Goal: Obtain resource: Download file/media

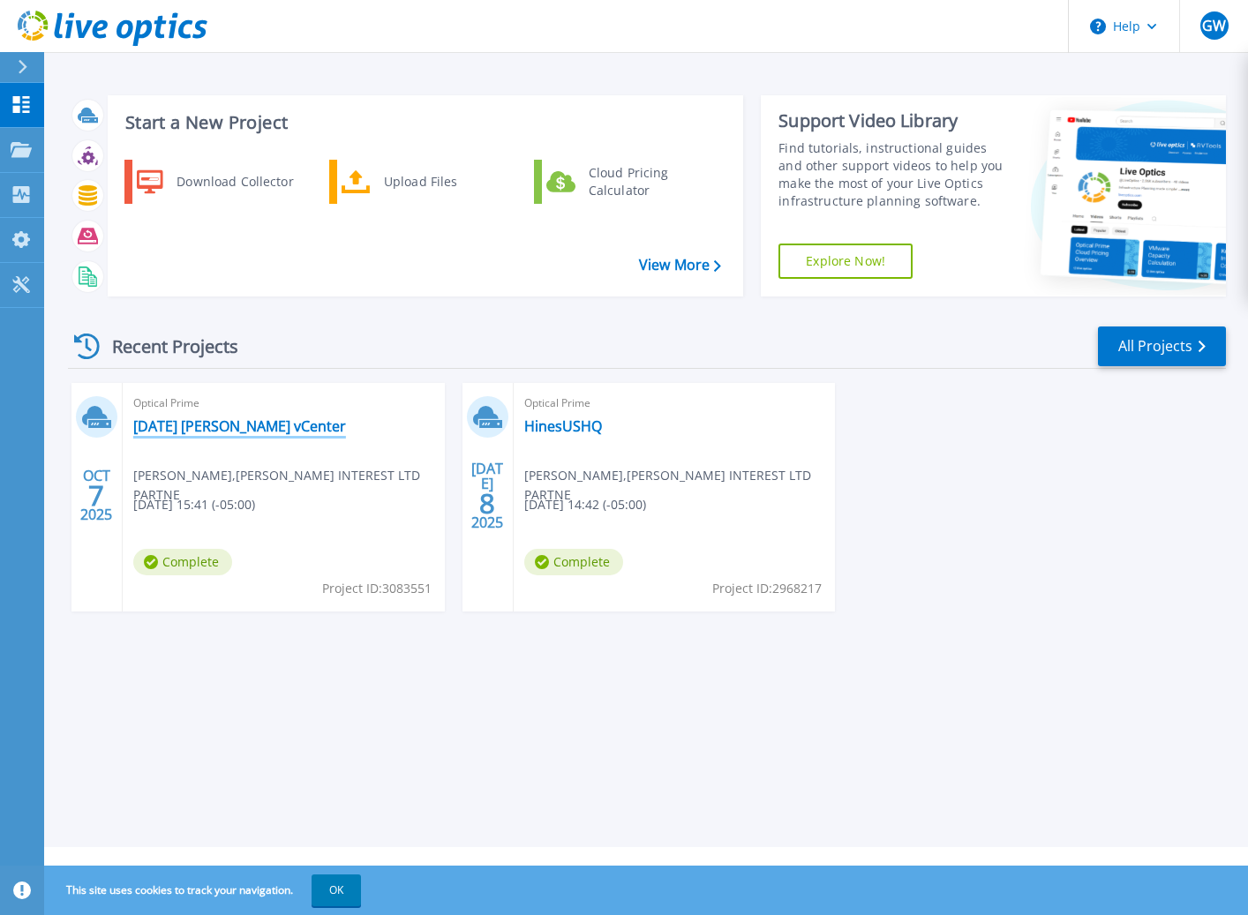
click at [199, 429] on link "[DATE] [PERSON_NAME] vCenter" at bounding box center [239, 426] width 213 height 18
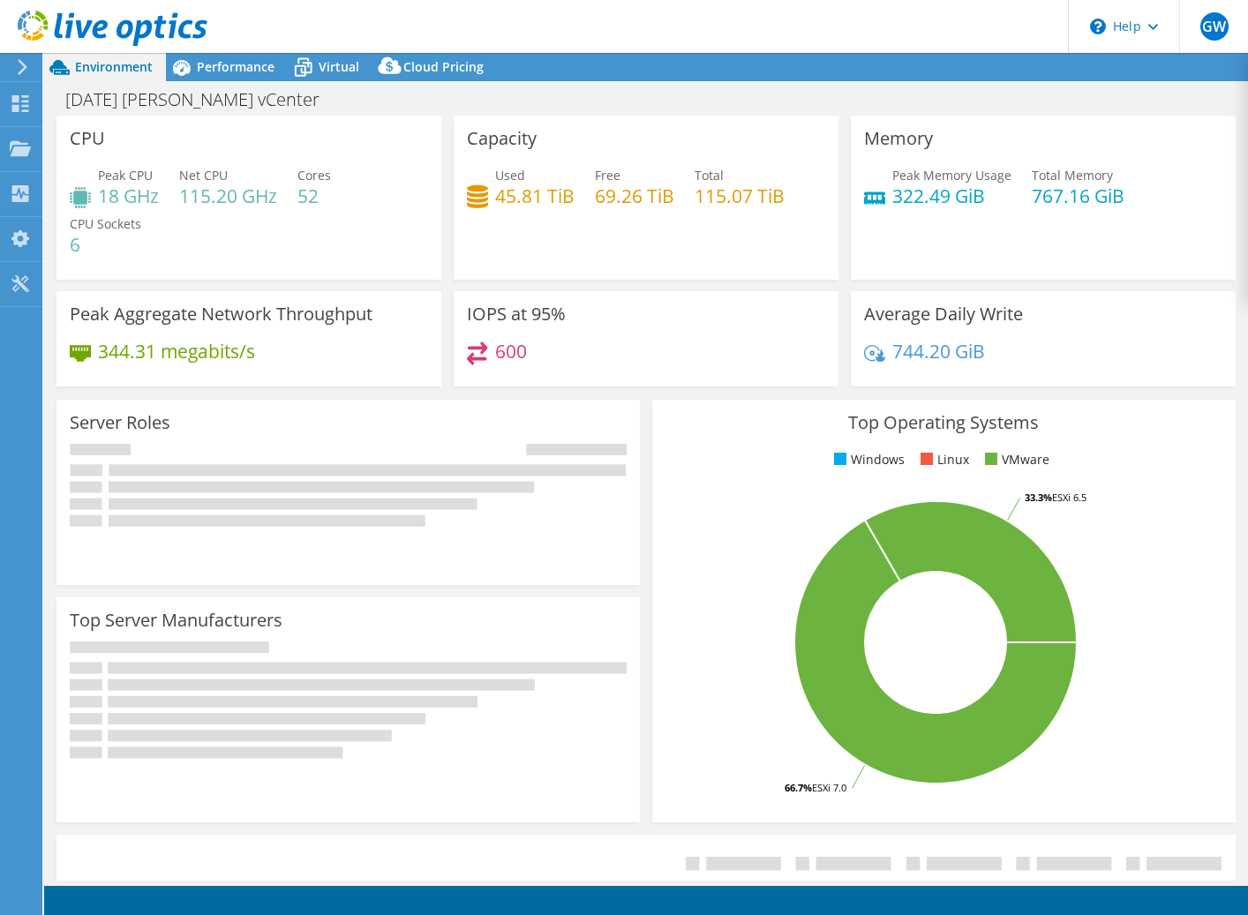
select select "USD"
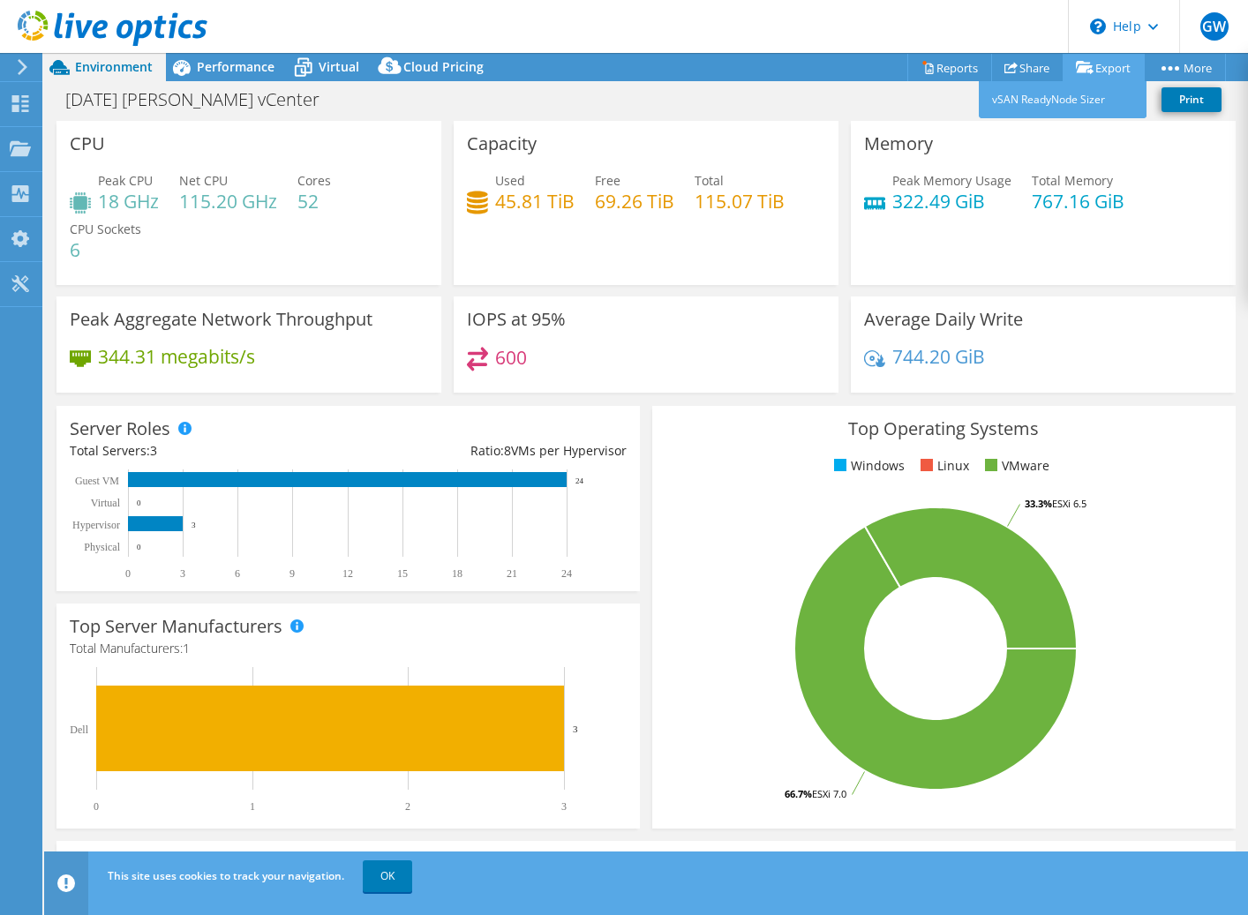
click at [1097, 68] on link "Export" at bounding box center [1103, 67] width 82 height 27
click at [1030, 67] on link "Share" at bounding box center [1027, 67] width 72 height 27
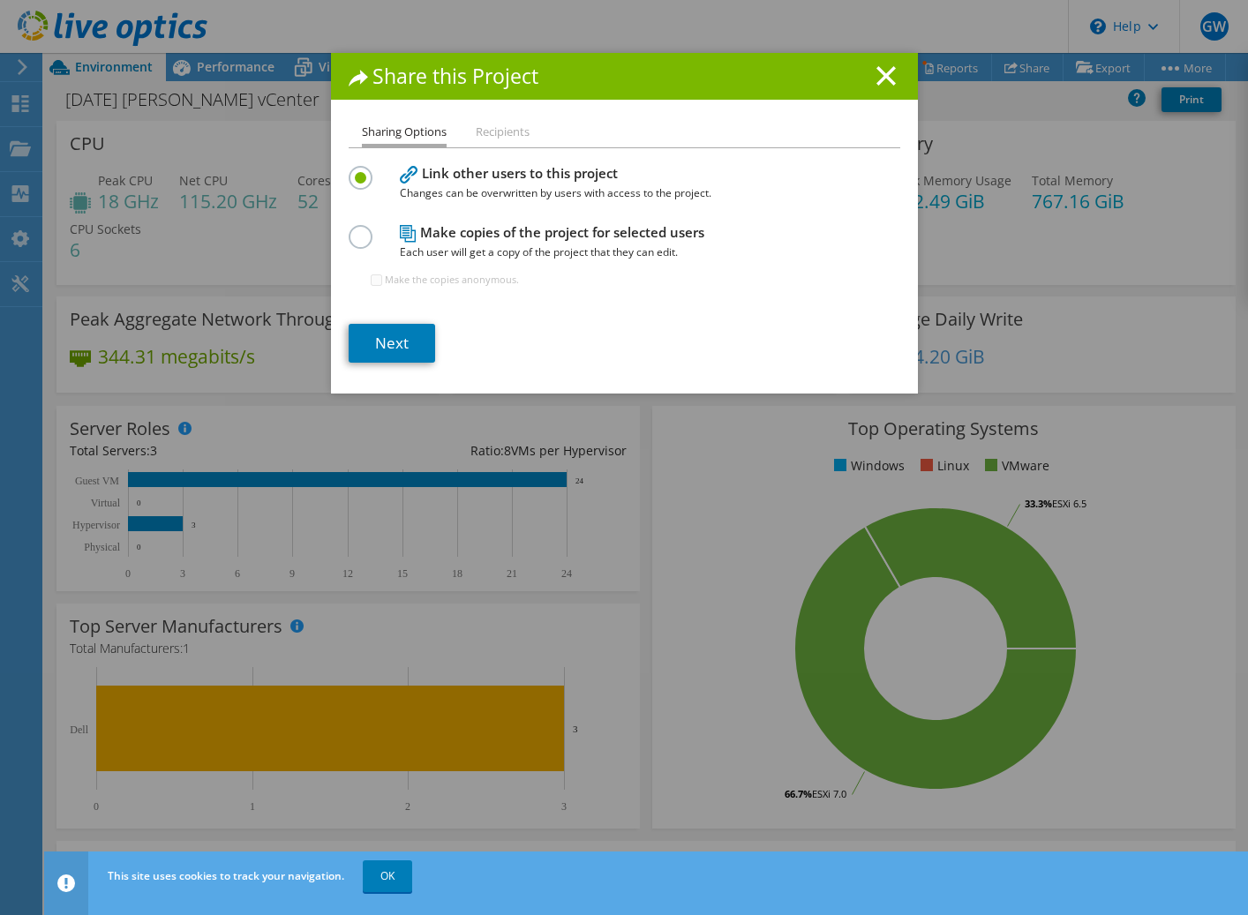
click at [353, 229] on label at bounding box center [364, 227] width 31 height 4
click at [0, 0] on input "radio" at bounding box center [0, 0] width 0 height 0
click at [885, 79] on icon at bounding box center [885, 75] width 19 height 19
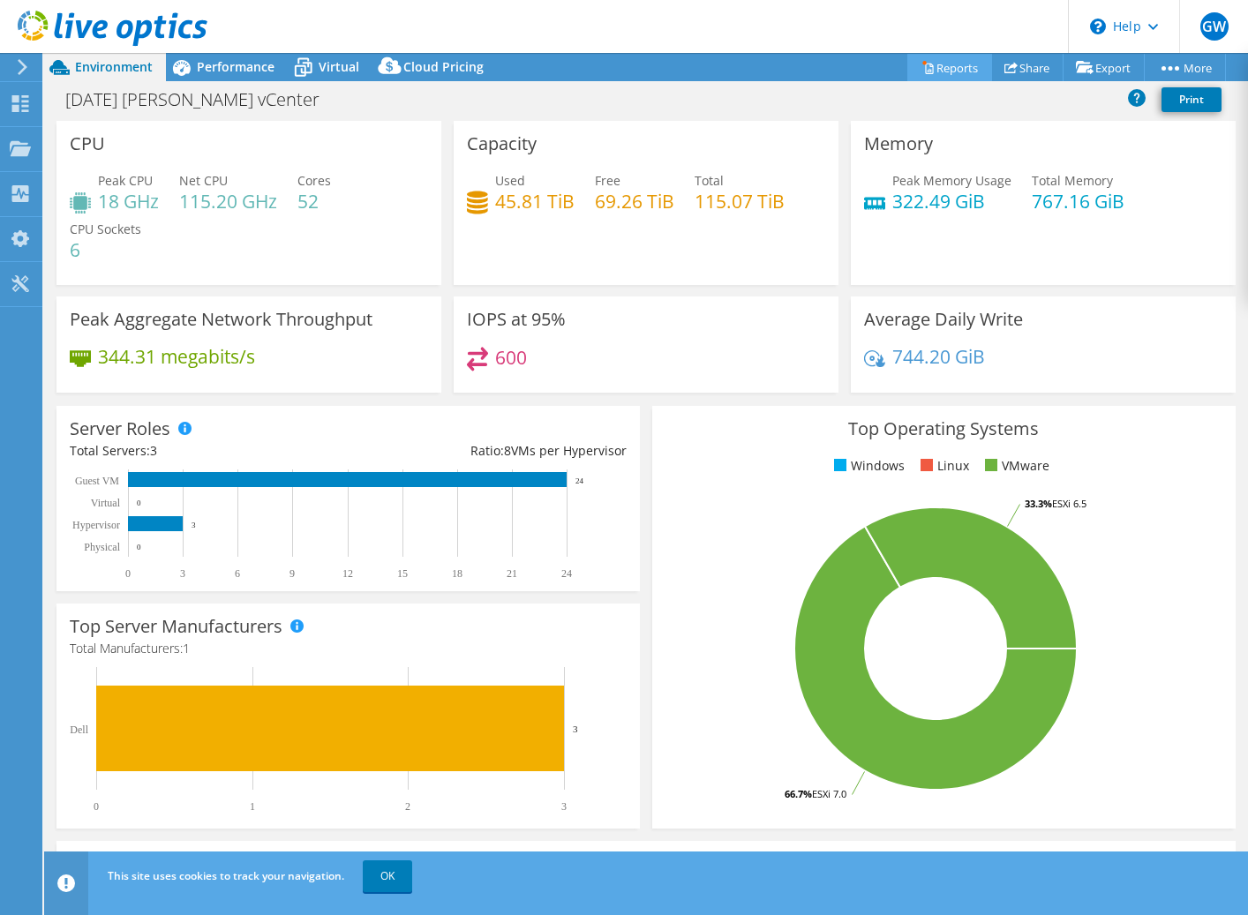
click at [931, 68] on link "Reports" at bounding box center [949, 67] width 85 height 27
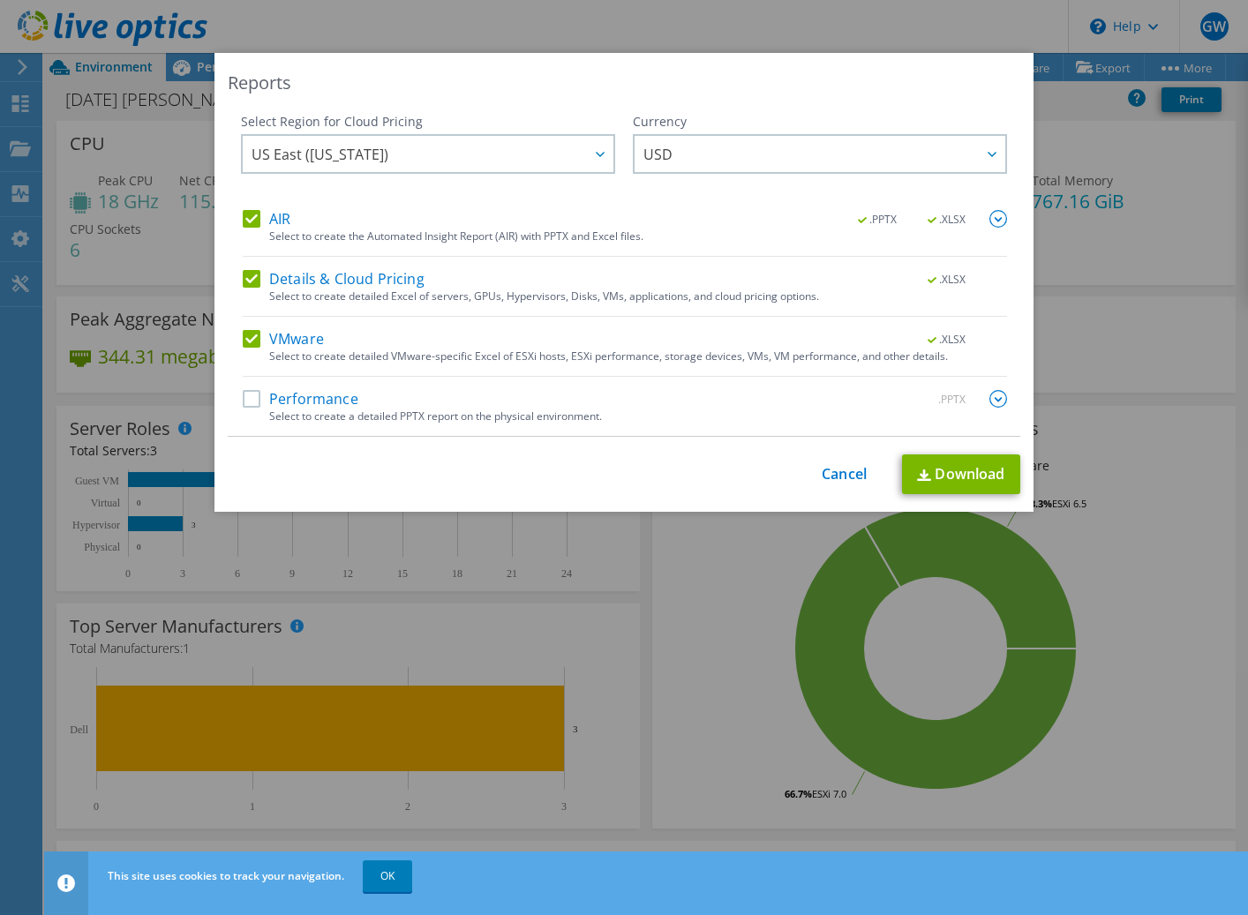
click at [249, 280] on label "Details & Cloud Pricing" at bounding box center [334, 279] width 182 height 18
click at [0, 0] on input "Details & Cloud Pricing" at bounding box center [0, 0] width 0 height 0
click at [934, 476] on link "Download" at bounding box center [961, 474] width 118 height 40
click at [564, 112] on div "Reports Select Region for Cloud Pricing Asia Pacific ([GEOGRAPHIC_DATA]) [GEOGR…" at bounding box center [623, 282] width 819 height 459
click at [836, 476] on link "Cancel" at bounding box center [843, 474] width 45 height 17
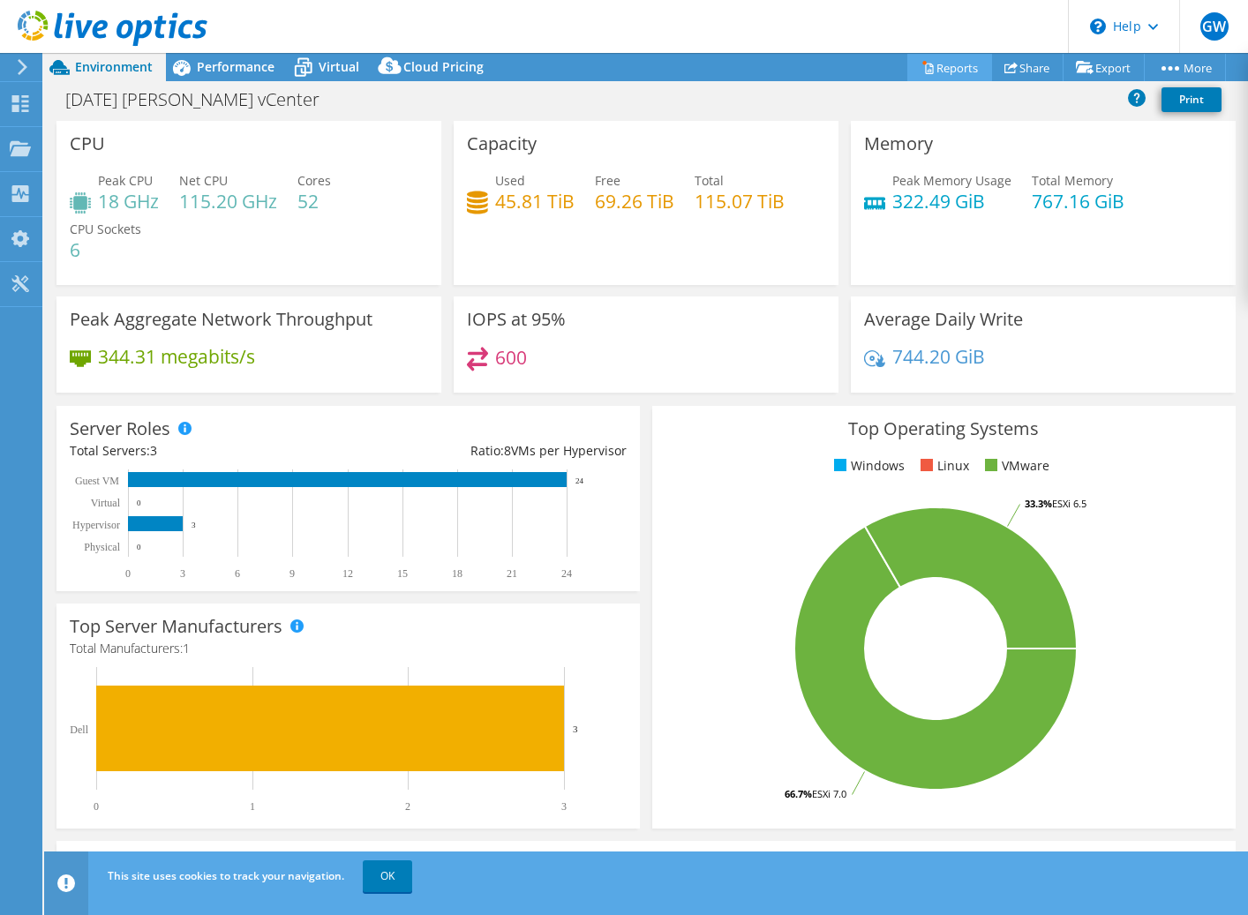
click at [952, 67] on link "Reports" at bounding box center [949, 67] width 85 height 27
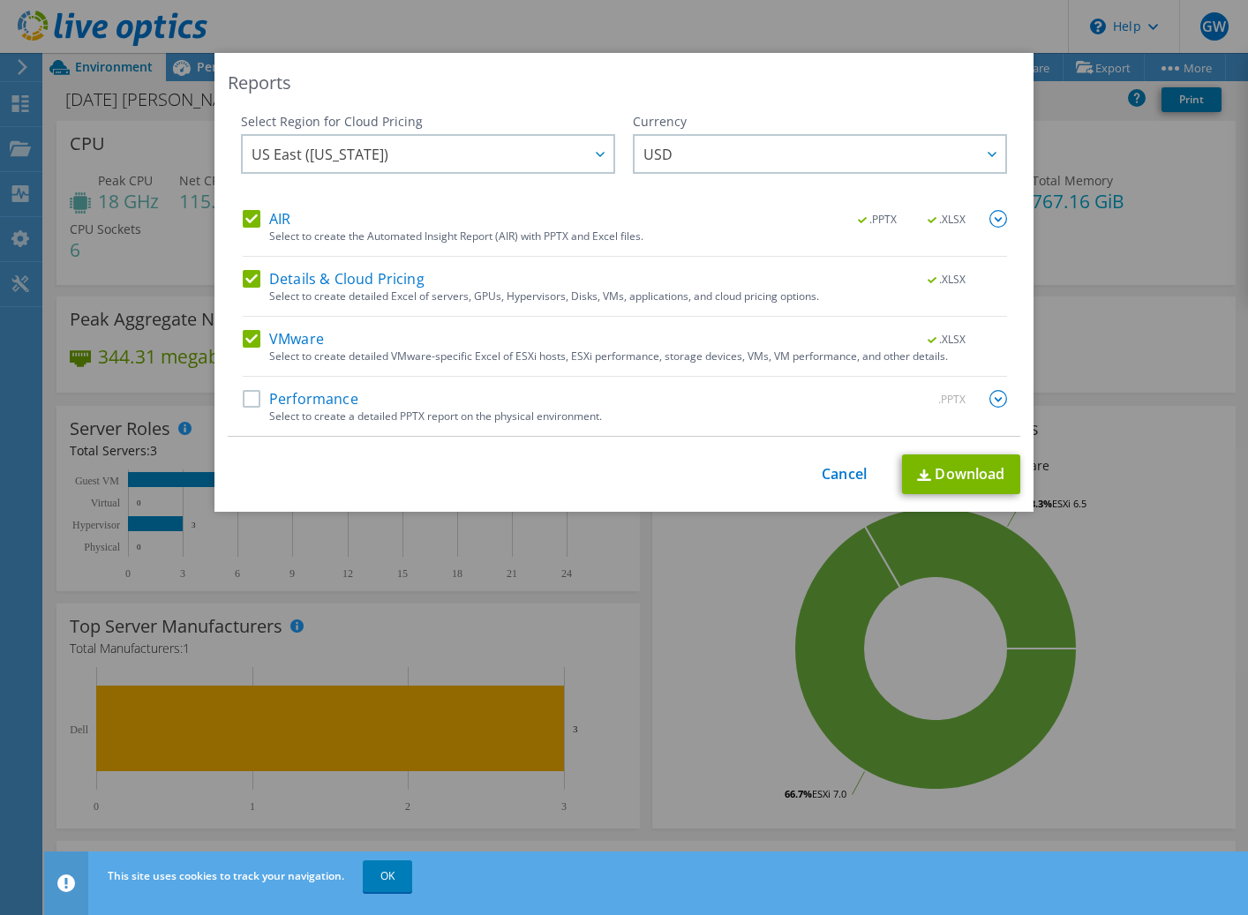
click at [251, 396] on label "Performance" at bounding box center [301, 399] width 116 height 18
click at [0, 0] on input "Performance" at bounding box center [0, 0] width 0 height 0
click at [254, 281] on label "Details & Cloud Pricing" at bounding box center [334, 279] width 182 height 18
click at [0, 0] on input "Details & Cloud Pricing" at bounding box center [0, 0] width 0 height 0
click at [952, 477] on link "Download" at bounding box center [961, 474] width 118 height 40
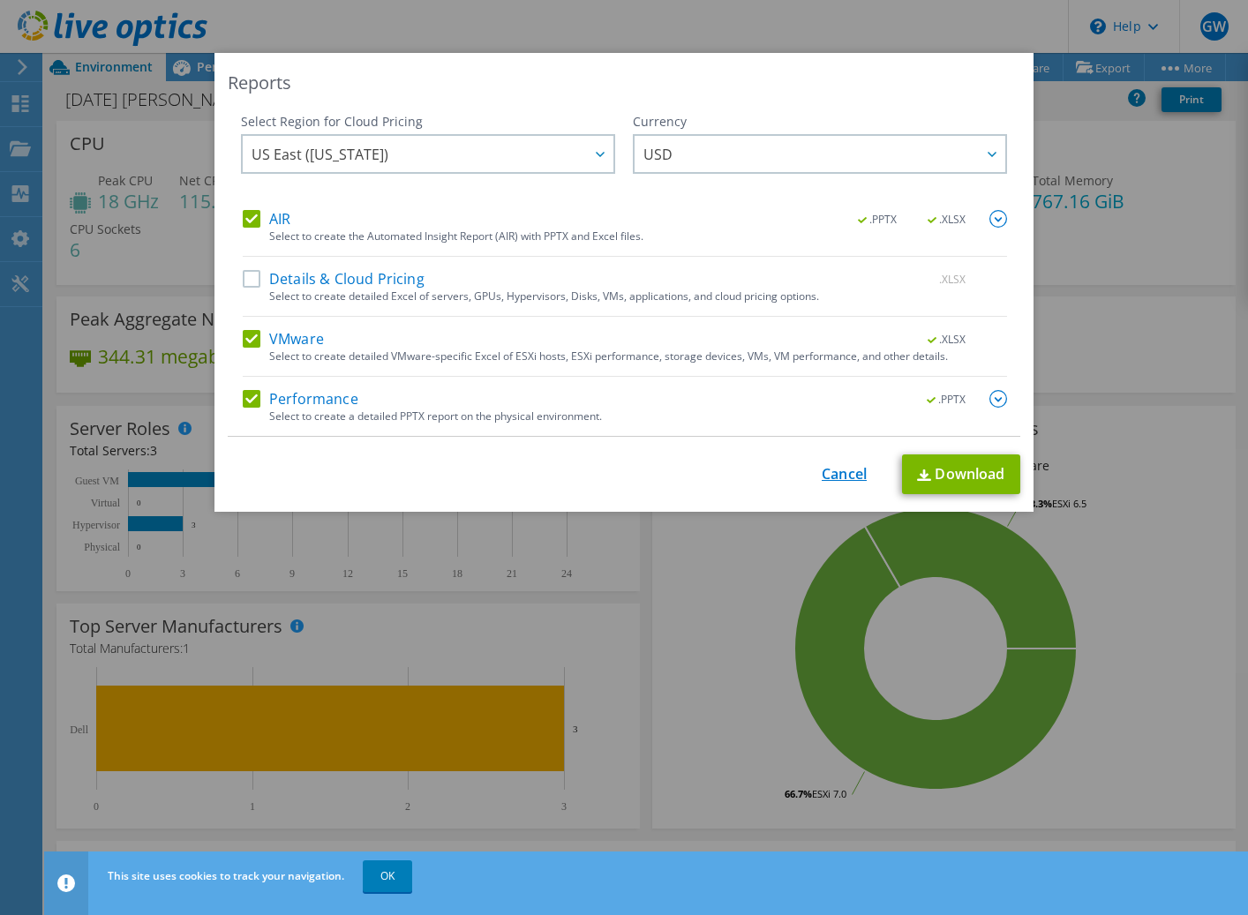
click at [841, 479] on link "Cancel" at bounding box center [843, 474] width 45 height 17
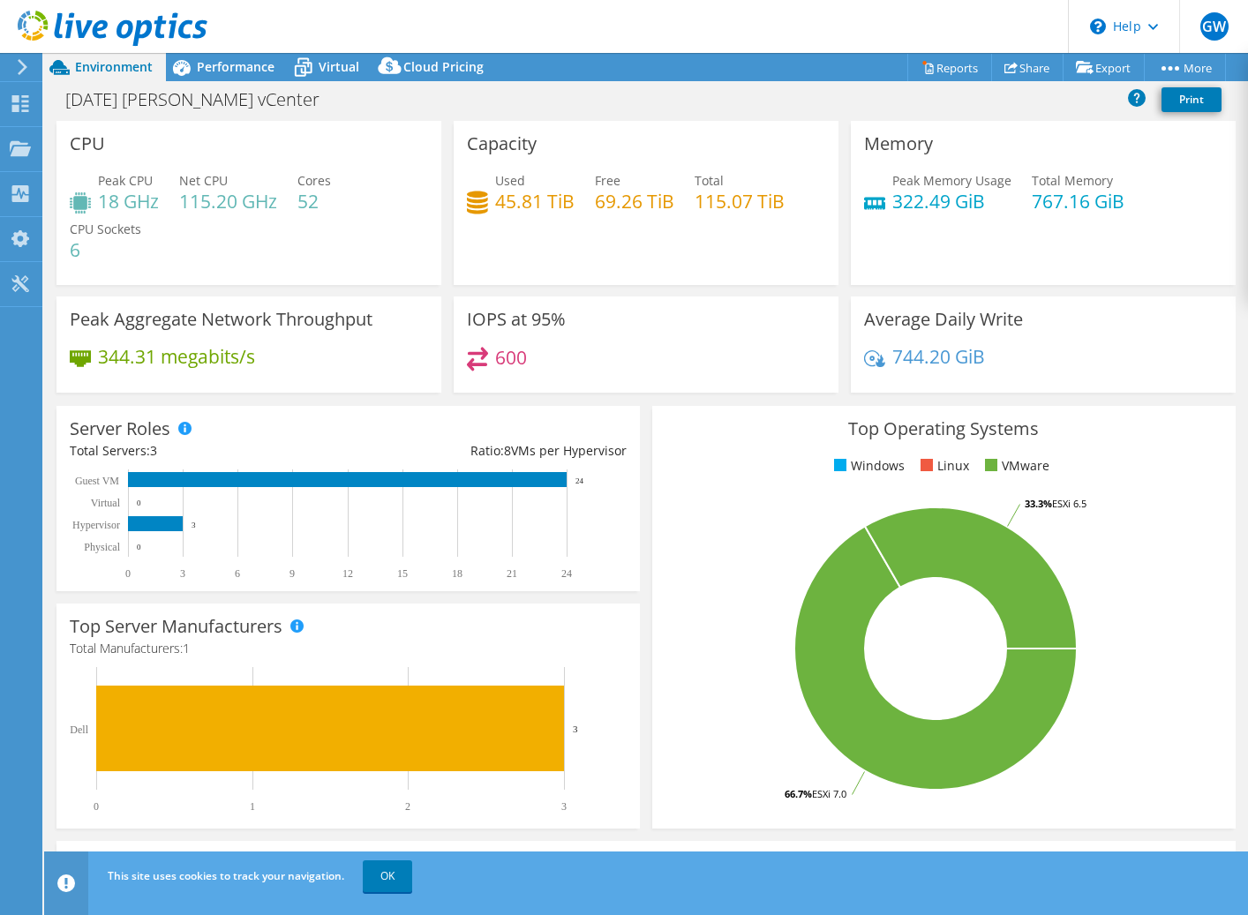
click at [15, 70] on div at bounding box center [19, 67] width 19 height 16
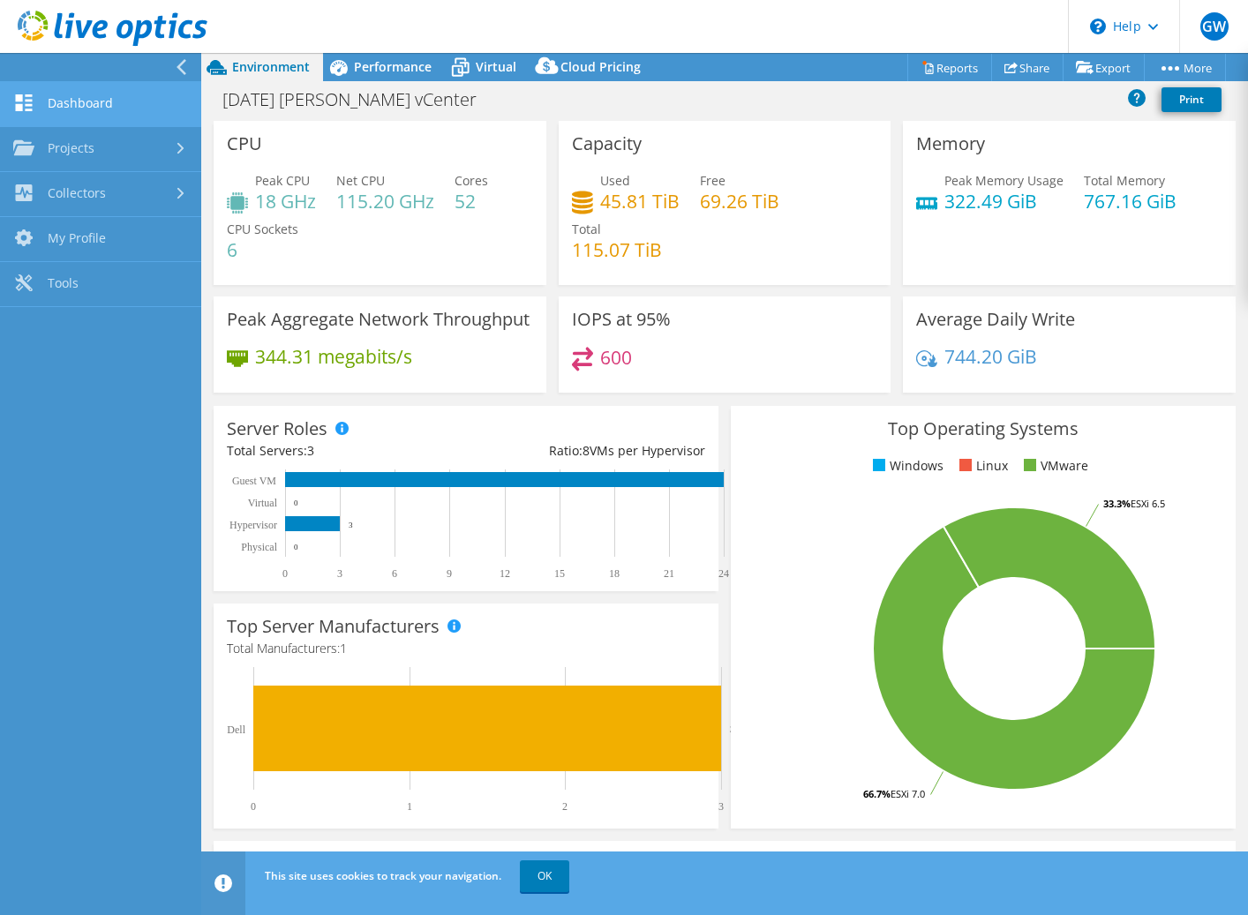
click at [66, 101] on link "Dashboard" at bounding box center [100, 104] width 201 height 45
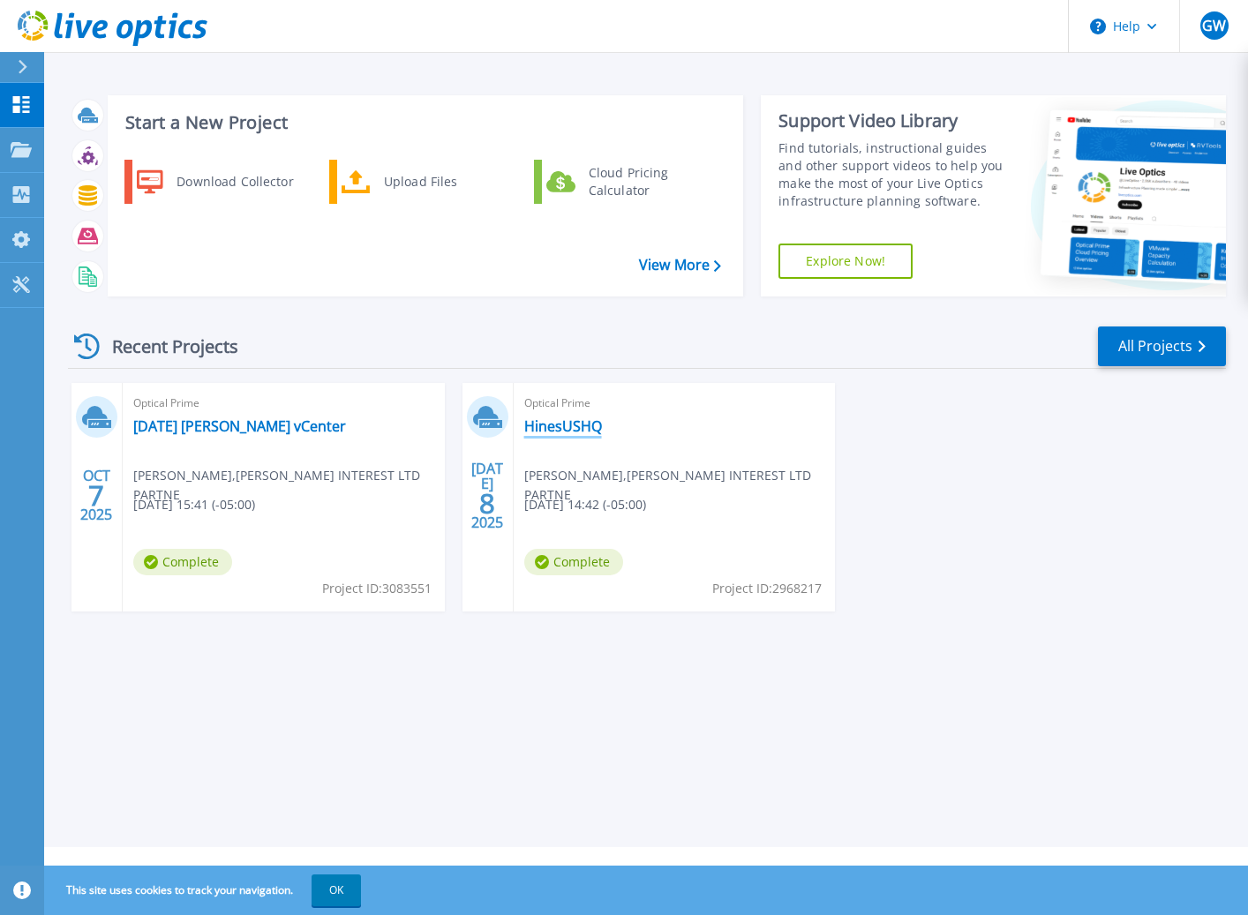
click at [564, 428] on link "HinesUSHQ" at bounding box center [563, 426] width 78 height 18
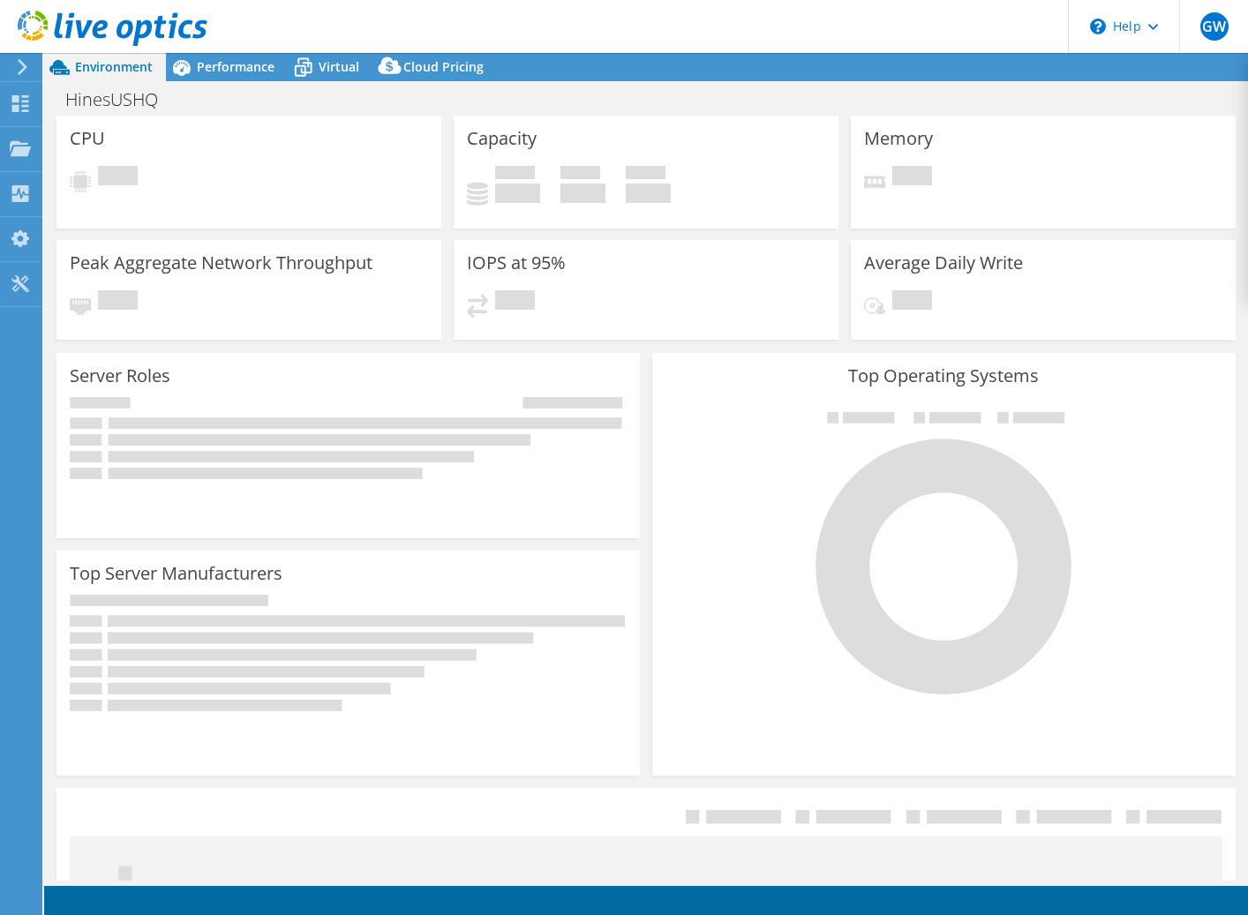
select select "USD"
select select "USWest"
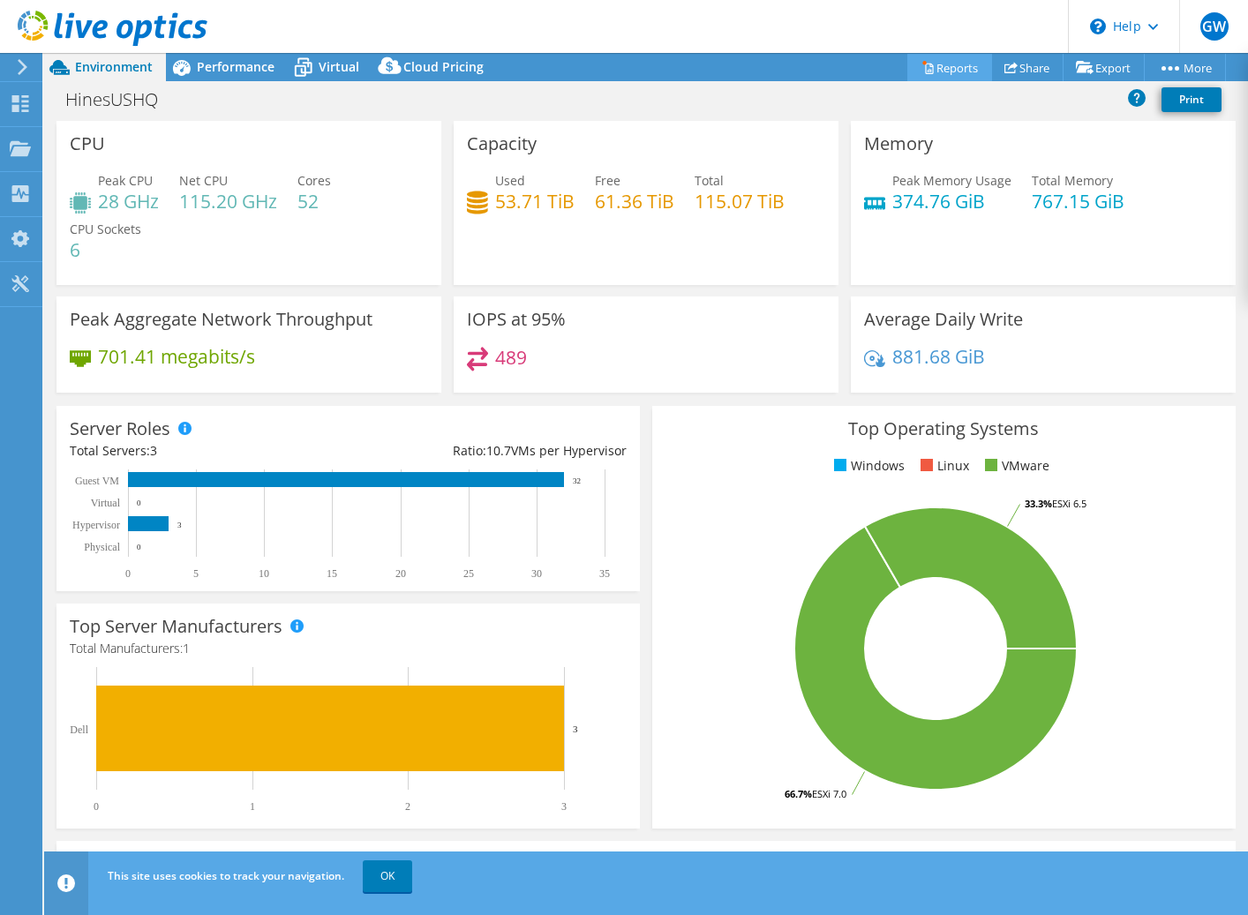
click at [956, 68] on link "Reports" at bounding box center [949, 67] width 85 height 27
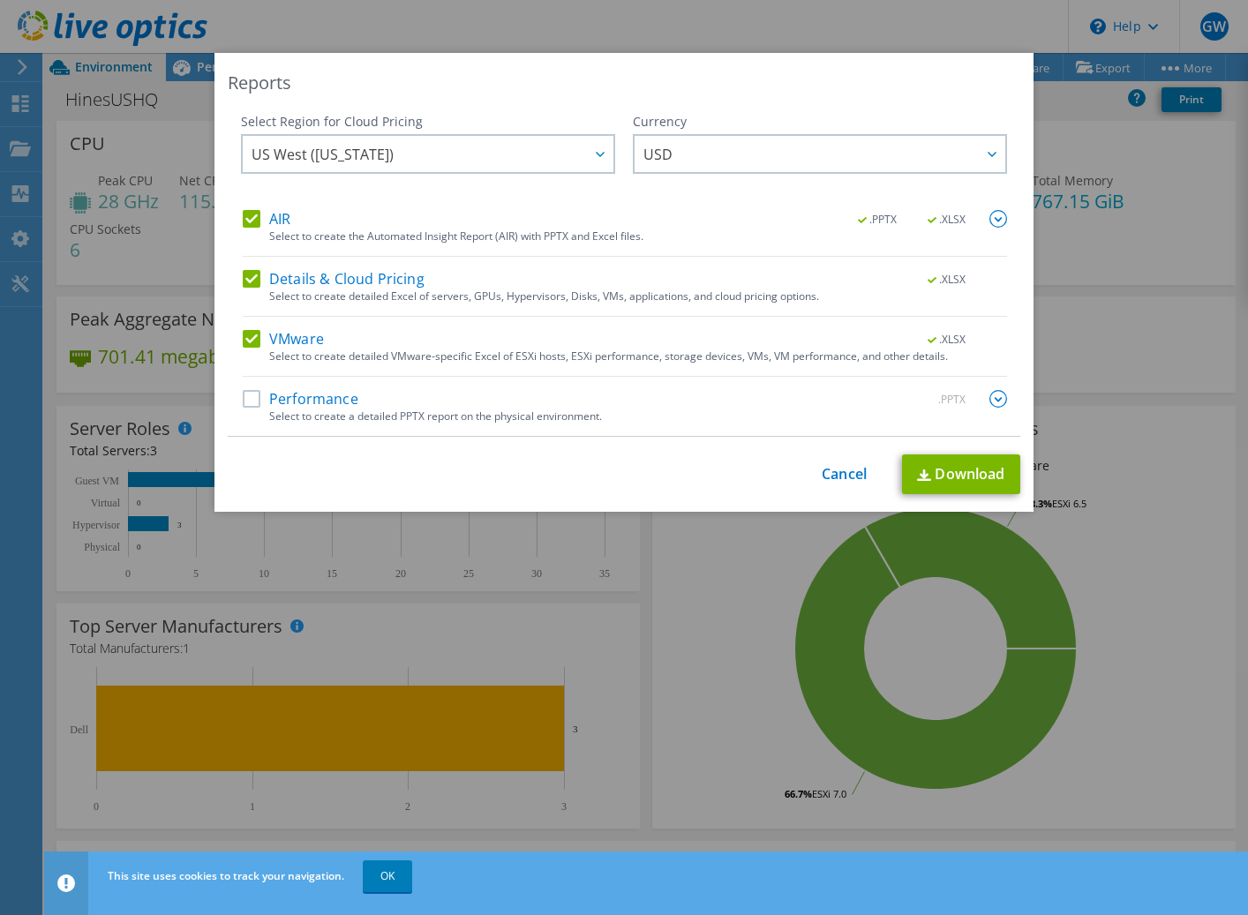
click at [247, 401] on label "Performance" at bounding box center [301, 399] width 116 height 18
click at [0, 0] on input "Performance" at bounding box center [0, 0] width 0 height 0
click at [250, 276] on label "Details & Cloud Pricing" at bounding box center [334, 279] width 182 height 18
click at [0, 0] on input "Details & Cloud Pricing" at bounding box center [0, 0] width 0 height 0
click at [949, 476] on link "Download" at bounding box center [961, 474] width 118 height 40
